Goal: Information Seeking & Learning: Compare options

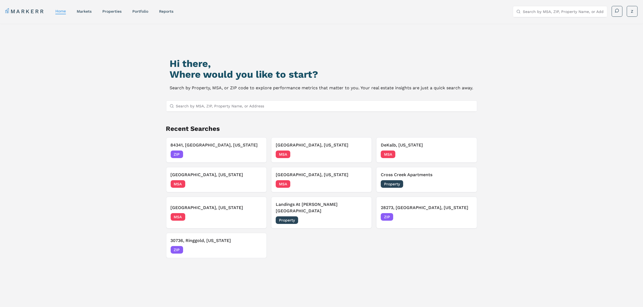
click at [213, 103] on input "Search by MSA, ZIP, Property Name, or Address" at bounding box center [325, 106] width 298 height 11
paste input "markerrcre#1"
type input "markerrcre#1"
click at [131, 61] on div "Hi there, Where would you like to start? Search by Property, MSA, or ZIP code t…" at bounding box center [321, 185] width 450 height 307
click at [110, 9] on link "properties" at bounding box center [111, 11] width 19 height 4
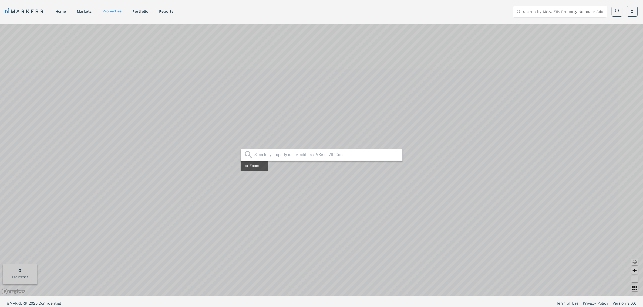
click at [277, 153] on input "text" at bounding box center [326, 154] width 145 height 5
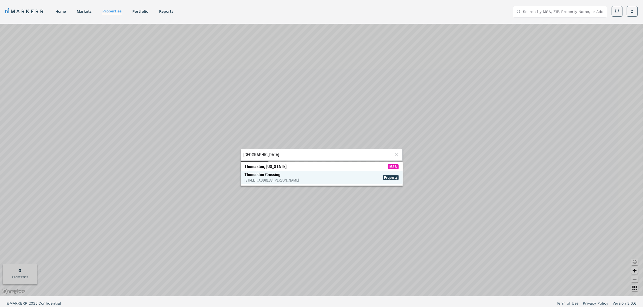
type input "[GEOGRAPHIC_DATA]"
click at [266, 177] on div "Thomaston Crossing [STREET_ADDRESS][PERSON_NAME]" at bounding box center [272, 177] width 55 height 11
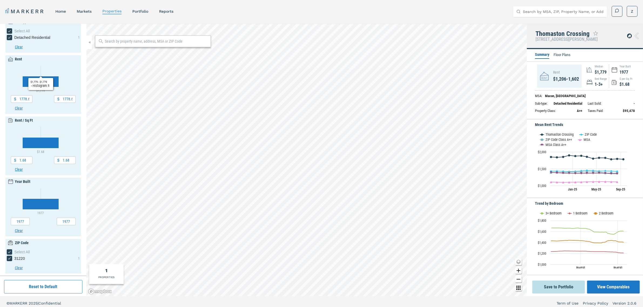
scroll to position [68, 0]
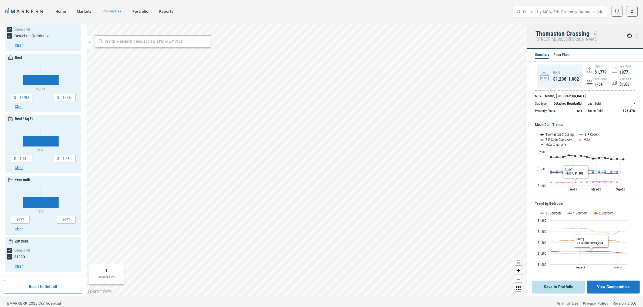
drag, startPoint x: 598, startPoint y: 283, endPoint x: 592, endPoint y: 287, distance: 7.6
click at [599, 284] on button "View Comparables" at bounding box center [613, 287] width 53 height 13
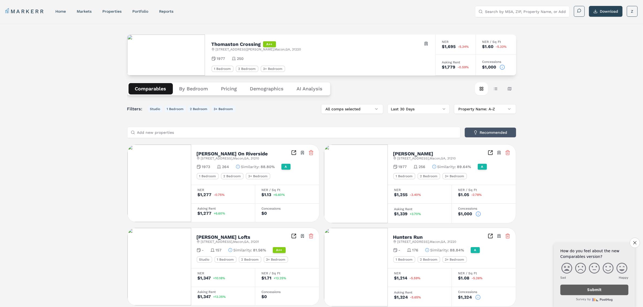
click at [482, 134] on button "Recommended" at bounding box center [490, 133] width 51 height 10
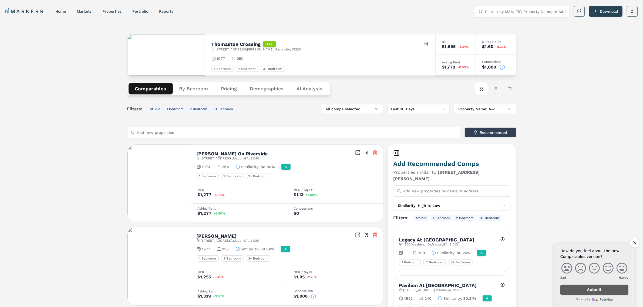
click at [220, 57] on span "1977" at bounding box center [221, 58] width 8 height 5
